Goal: Information Seeking & Learning: Learn about a topic

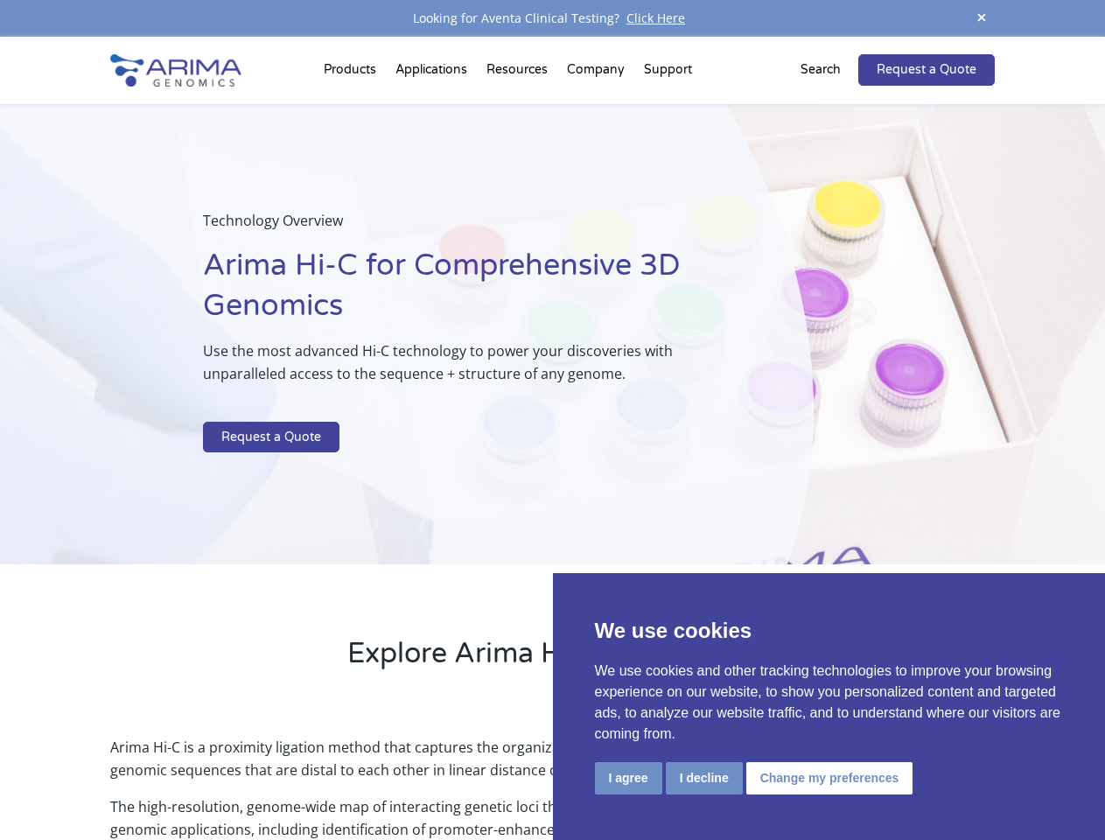
click at [552, 420] on p at bounding box center [464, 410] width 522 height 23
click at [628, 778] on button "I agree" at bounding box center [628, 778] width 67 height 32
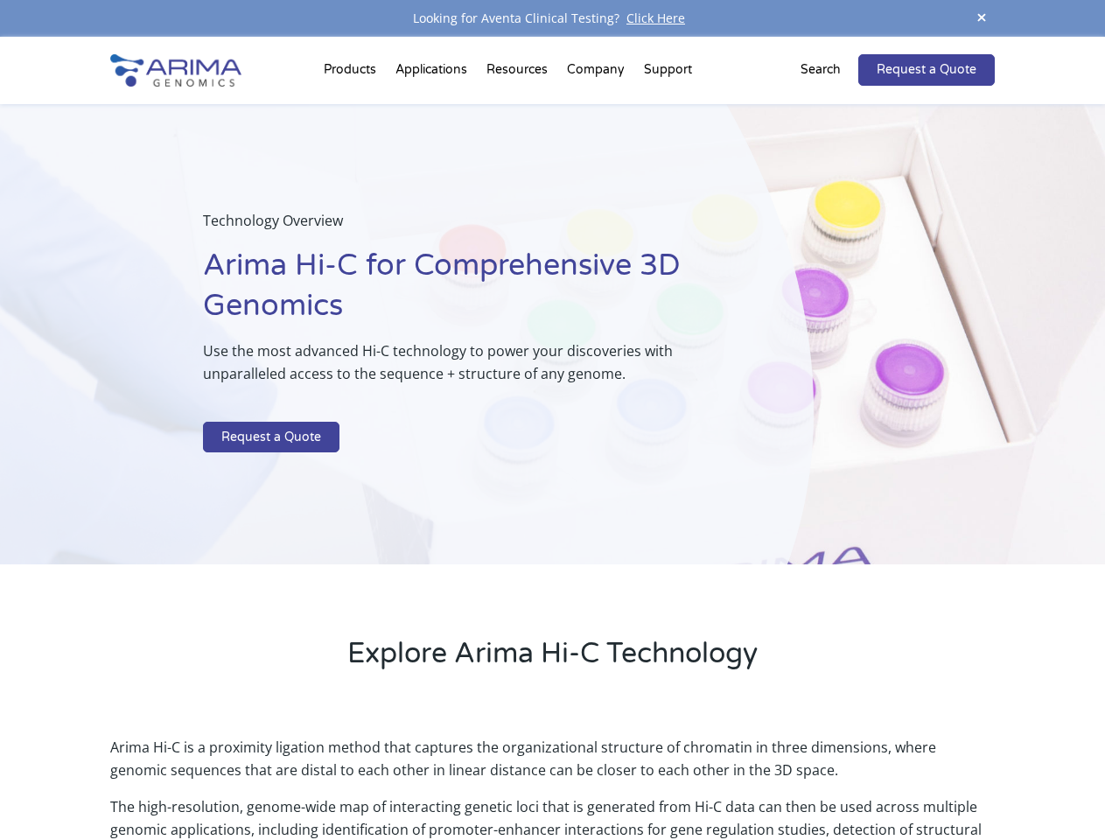
click at [703, 778] on p "Arima Hi-C is a proximity ligation method that captures the organizational stru…" at bounding box center [552, 765] width 884 height 59
click at [827, 778] on p "Arima Hi-C is a proximity ligation method that captures the organizational stru…" at bounding box center [552, 765] width 884 height 59
click at [982, 18] on span at bounding box center [981, 19] width 26 height 24
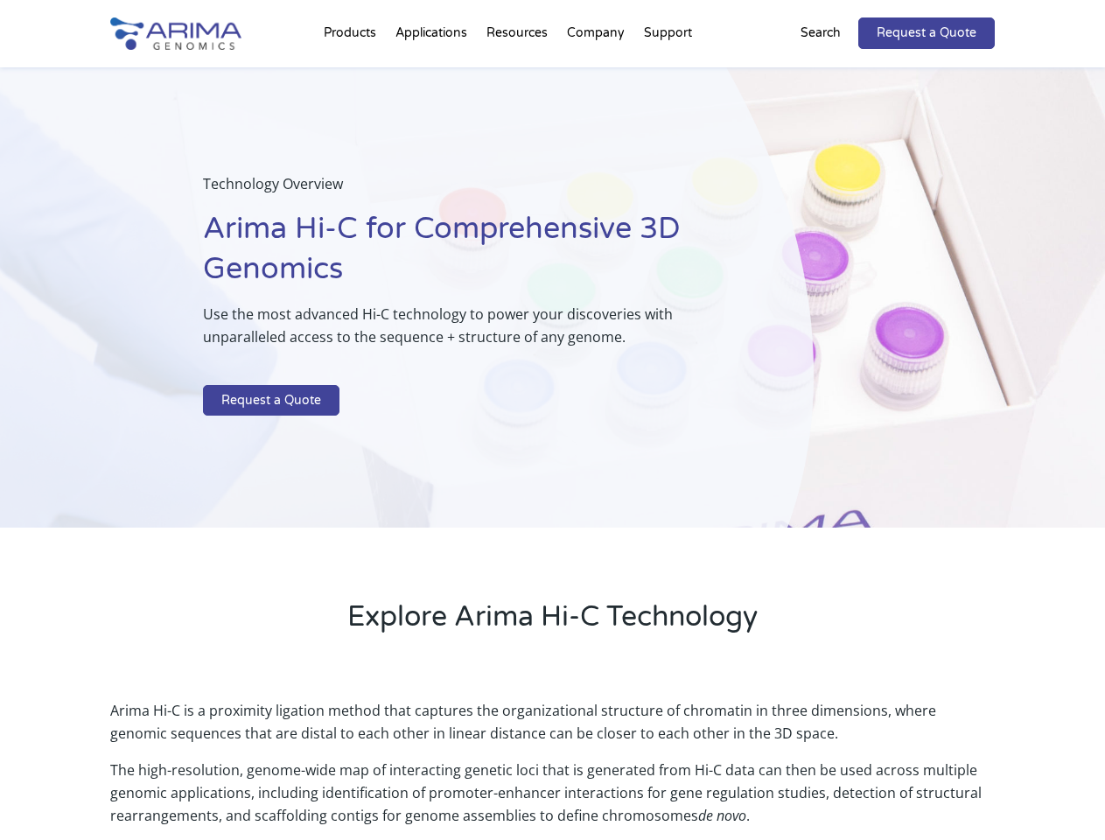
click at [552, 438] on div "Technology Overview Arima Hi-C for Comprehensive 3D Genomics Use the most advan…" at bounding box center [407, 297] width 814 height 461
click at [353, 73] on div "Technology Overview Arima Hi-C for Comprehensive 3D Genomics Use the most advan…" at bounding box center [407, 297] width 814 height 461
click at [519, 73] on div "Technology Overview Arima Hi-C for Comprehensive 3D Genomics Use the most advan…" at bounding box center [407, 297] width 814 height 461
click at [597, 73] on div "Technology Overview Arima Hi-C for Comprehensive 3D Genomics Use the most advan…" at bounding box center [407, 297] width 814 height 461
click at [667, 73] on div "Technology Overview Arima Hi-C for Comprehensive 3D Genomics Use the most advan…" at bounding box center [407, 297] width 814 height 461
